Goal: Information Seeking & Learning: Find contact information

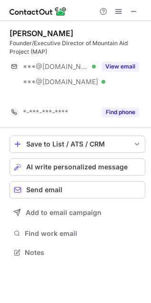
scroll to position [231, 151]
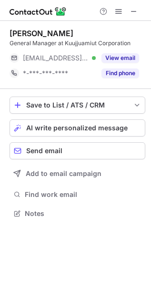
scroll to position [4, 4]
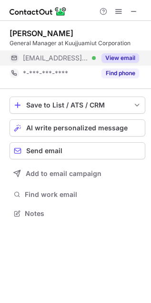
click at [113, 53] on button "View email" at bounding box center [120, 58] width 38 height 10
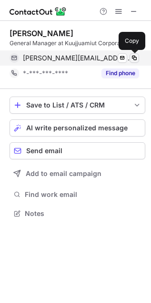
click at [132, 58] on span at bounding box center [134, 58] width 8 height 8
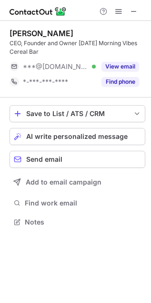
scroll to position [216, 151]
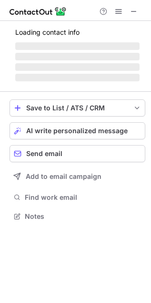
scroll to position [4, 4]
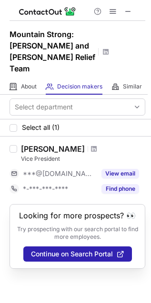
click at [95, 211] on header "Looking for more prospects? 👀" at bounding box center [77, 215] width 117 height 9
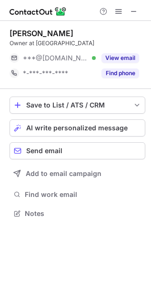
scroll to position [4, 4]
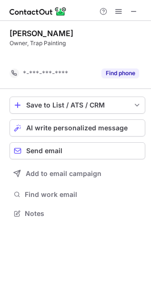
scroll to position [191, 151]
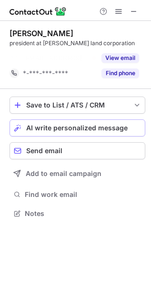
scroll to position [191, 151]
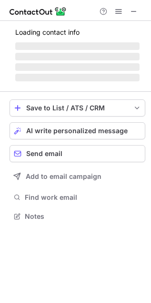
scroll to position [216, 151]
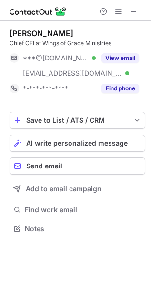
scroll to position [222, 151]
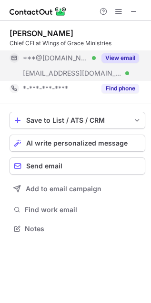
click at [127, 59] on button "View email" at bounding box center [120, 58] width 38 height 10
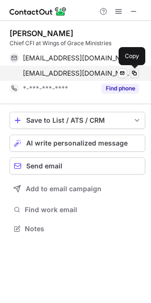
click at [134, 73] on span at bounding box center [134, 73] width 8 height 8
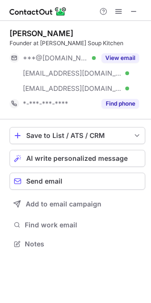
scroll to position [237, 151]
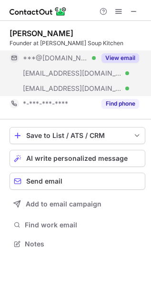
click at [116, 59] on button "View email" at bounding box center [120, 58] width 38 height 10
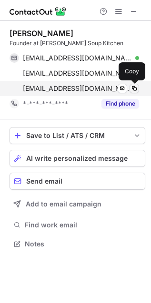
click at [133, 86] on span at bounding box center [134, 89] width 8 height 8
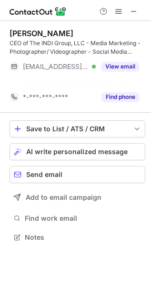
scroll to position [216, 151]
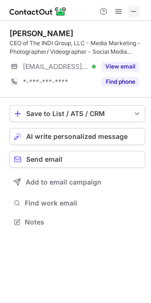
click at [137, 15] on span at bounding box center [134, 12] width 8 height 8
